Goal: Task Accomplishment & Management: Use online tool/utility

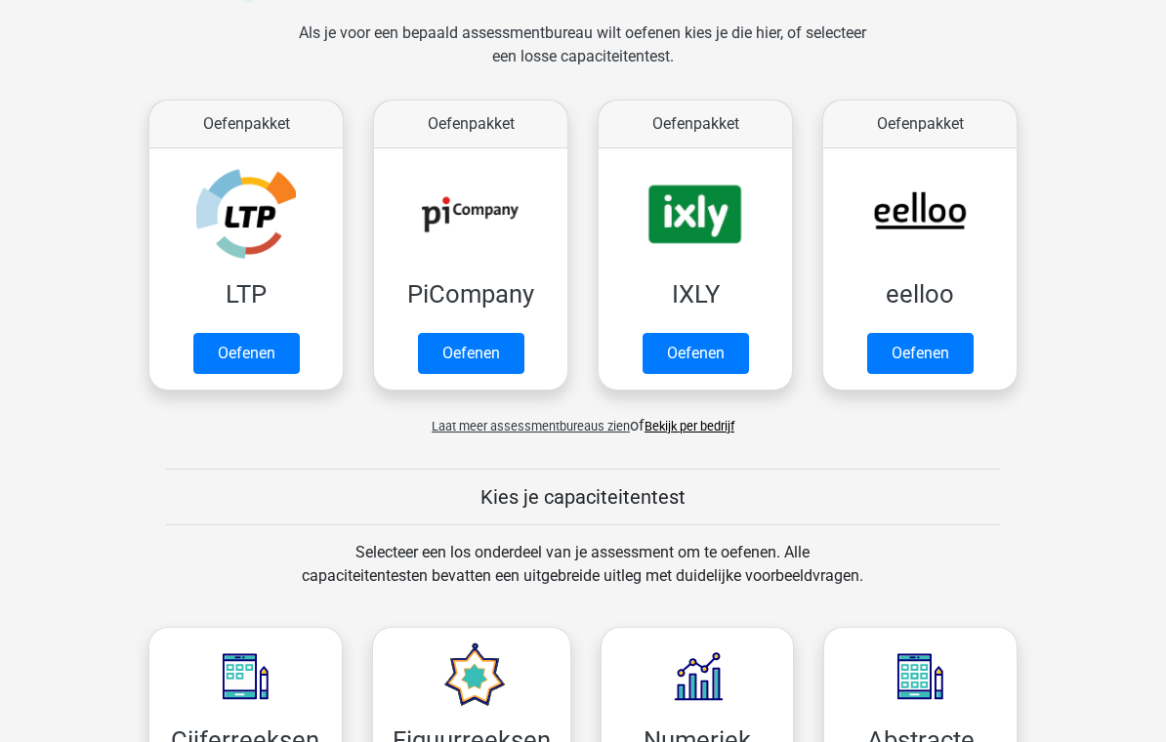
scroll to position [292, 0]
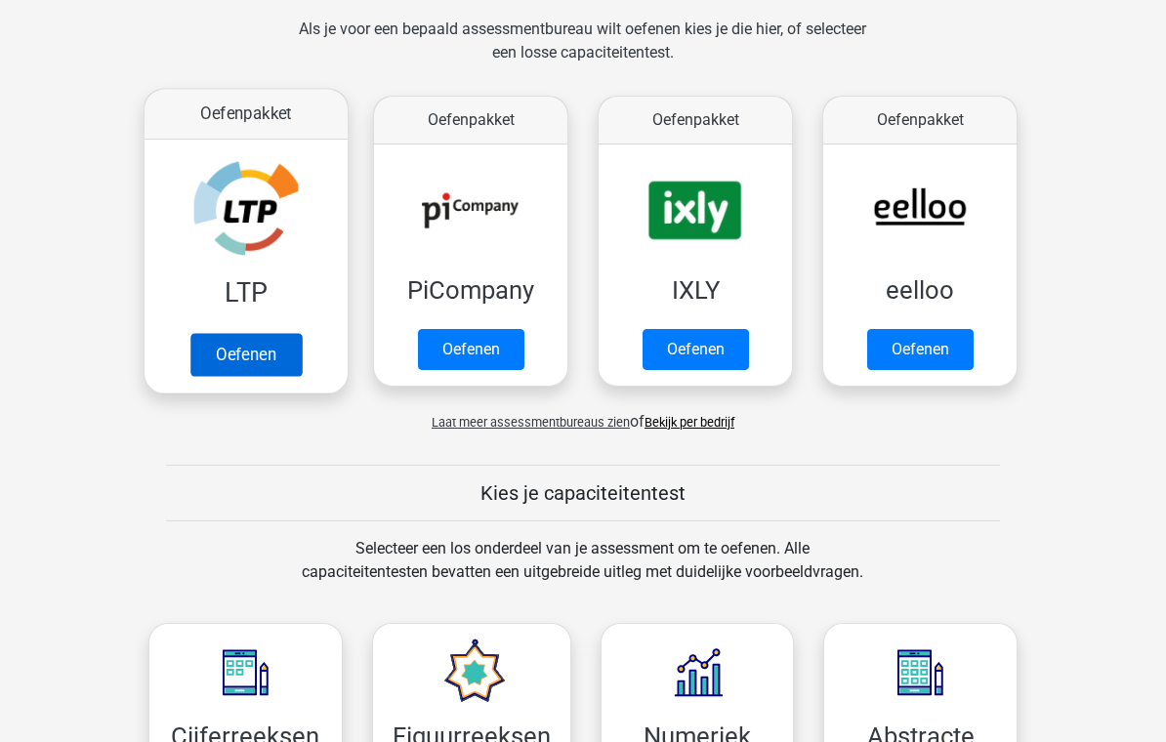
click at [260, 350] on link "Oefenen" at bounding box center [245, 355] width 111 height 43
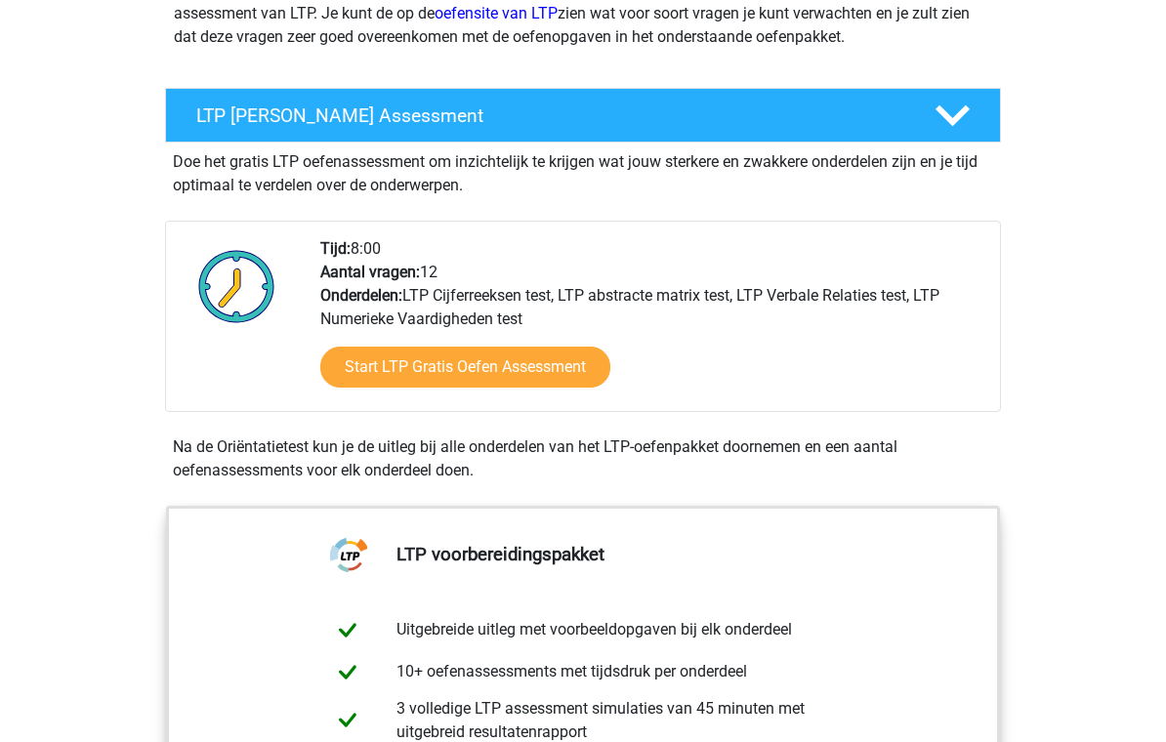
scroll to position [290, 0]
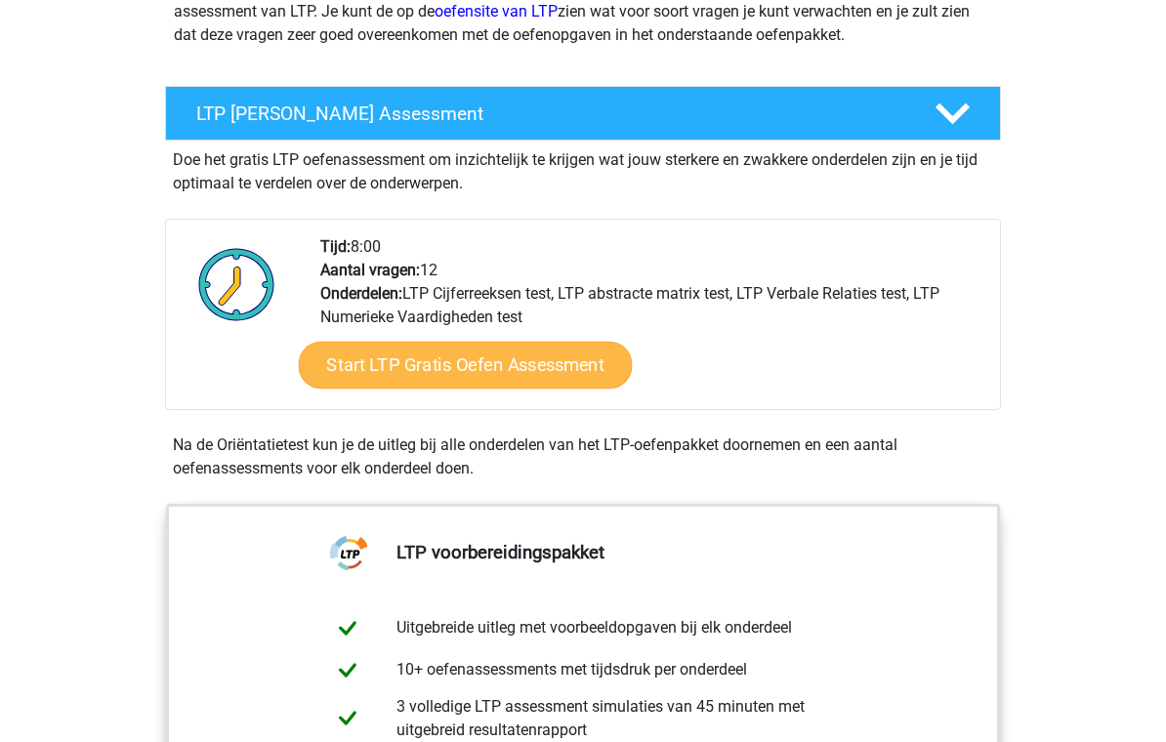
click at [559, 356] on link "Start LTP Gratis Oefen Assessment" at bounding box center [466, 366] width 334 height 47
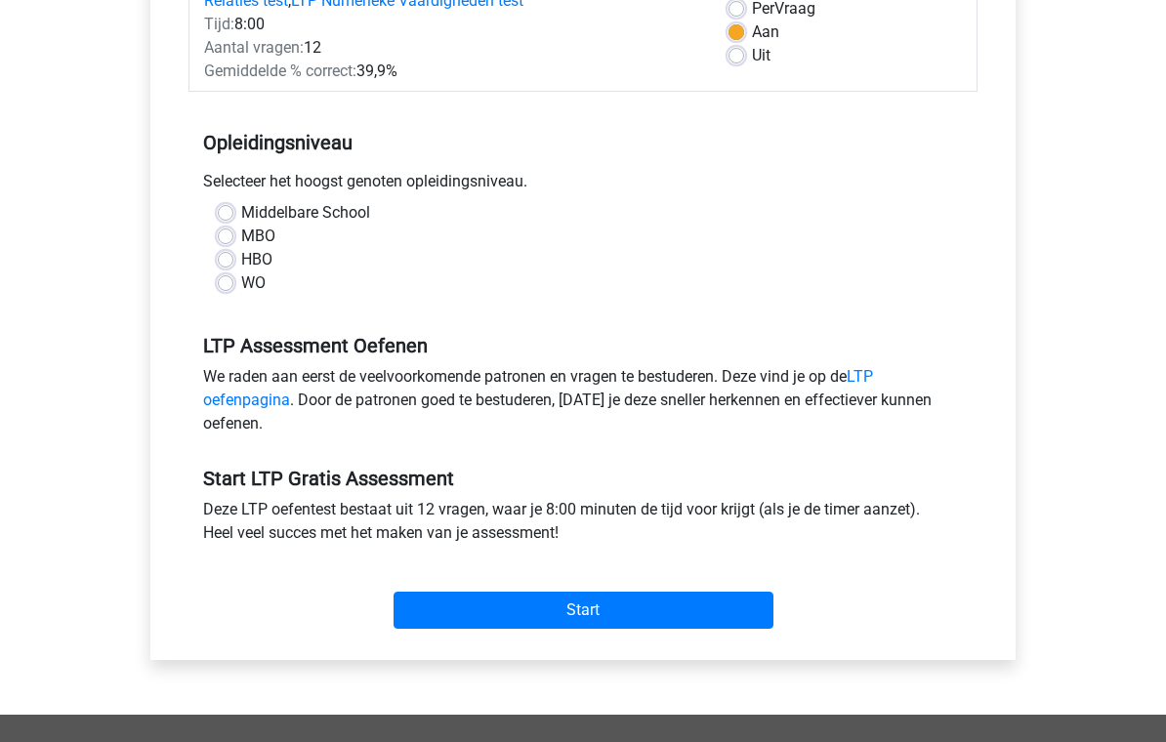
scroll to position [305, 0]
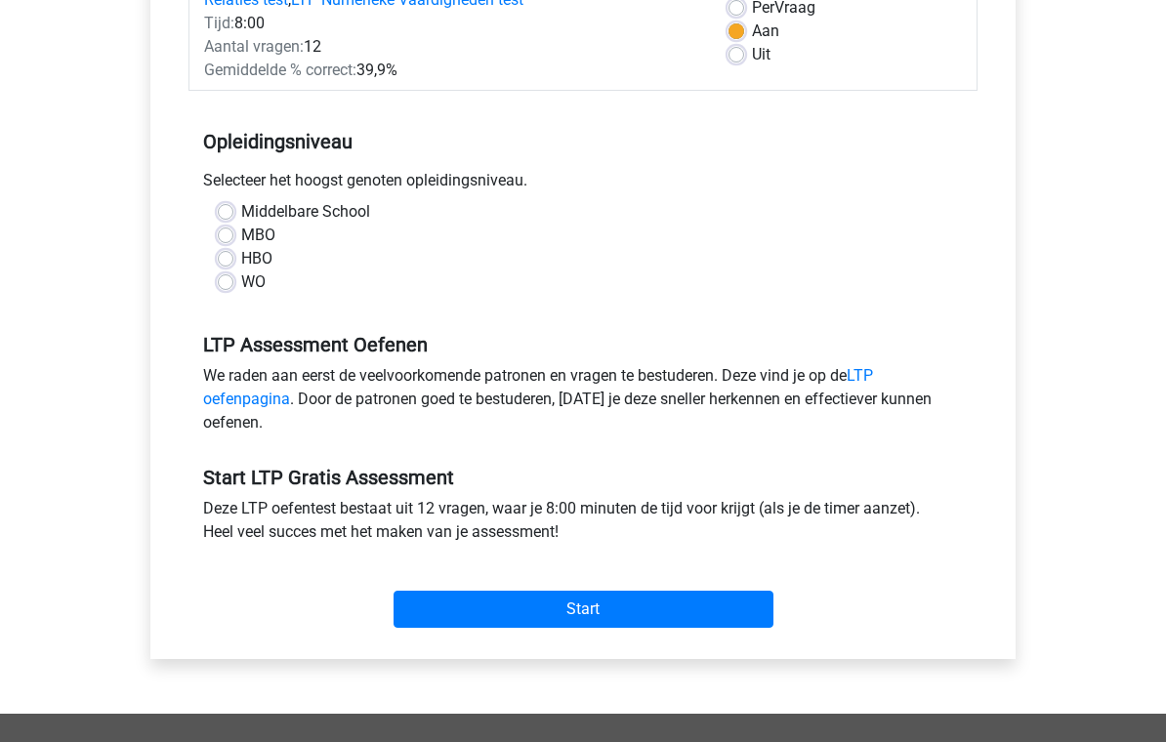
click at [241, 232] on label "MBO" at bounding box center [258, 236] width 34 height 23
click at [233, 232] on input "MBO" at bounding box center [226, 235] width 16 height 20
radio input "true"
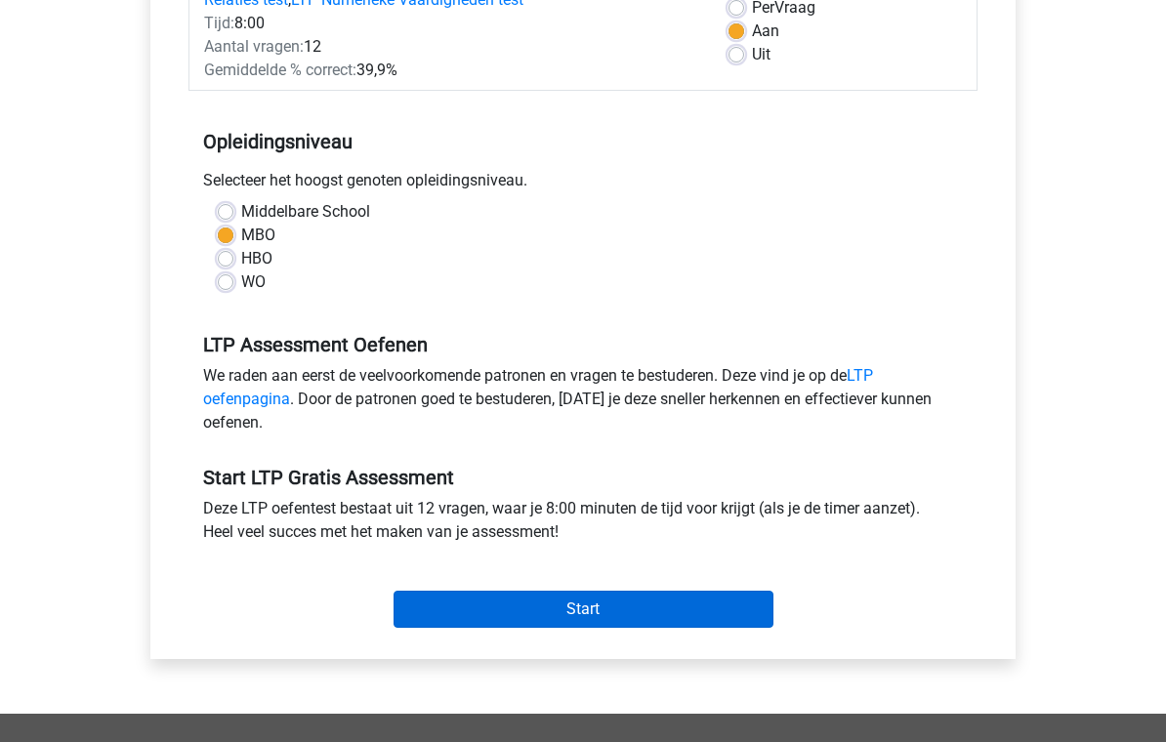
click at [672, 606] on input "Start" at bounding box center [583, 610] width 380 height 37
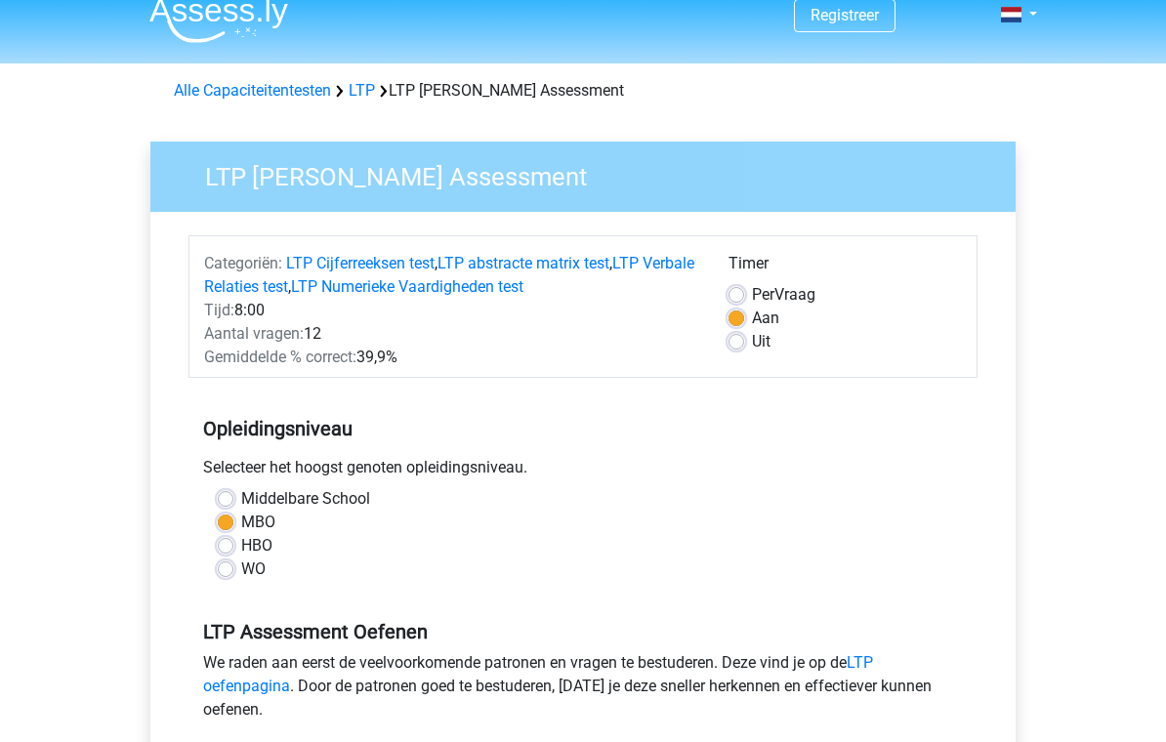
scroll to position [0, 0]
